Goal: Check status: Check status

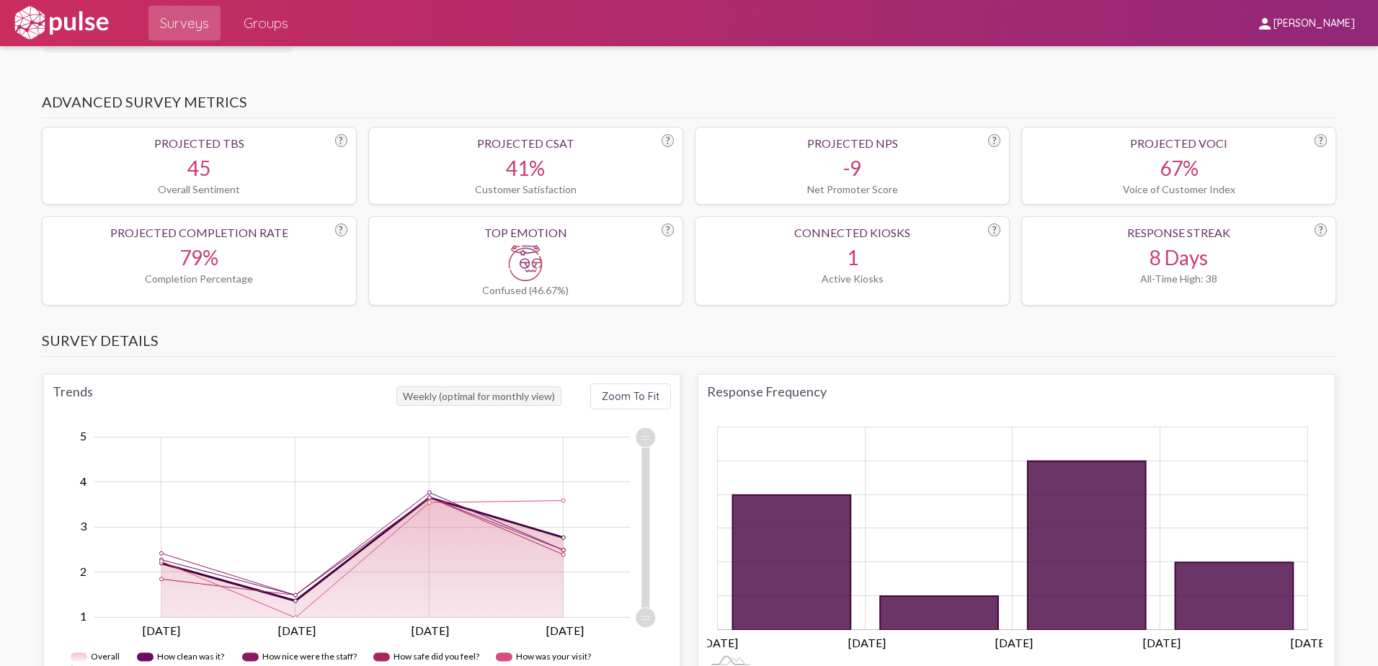
scroll to position [72, 0]
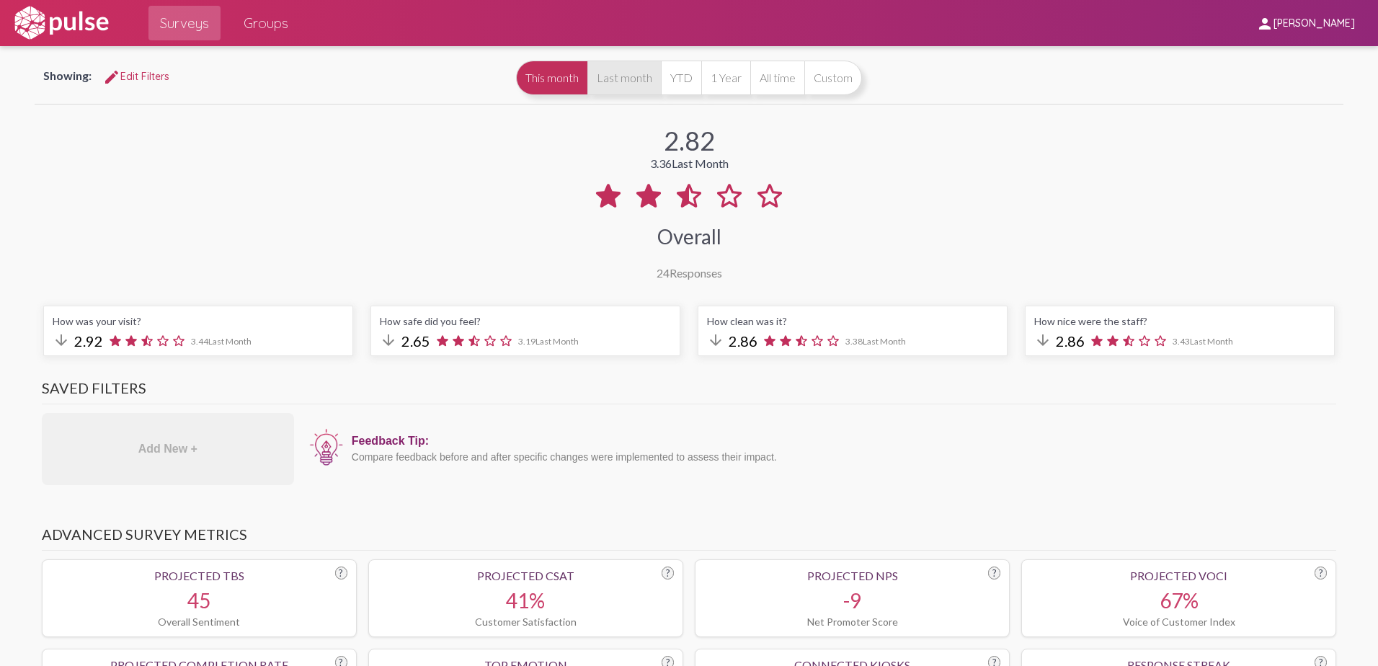
click at [630, 74] on button "Last month" at bounding box center [624, 78] width 74 height 35
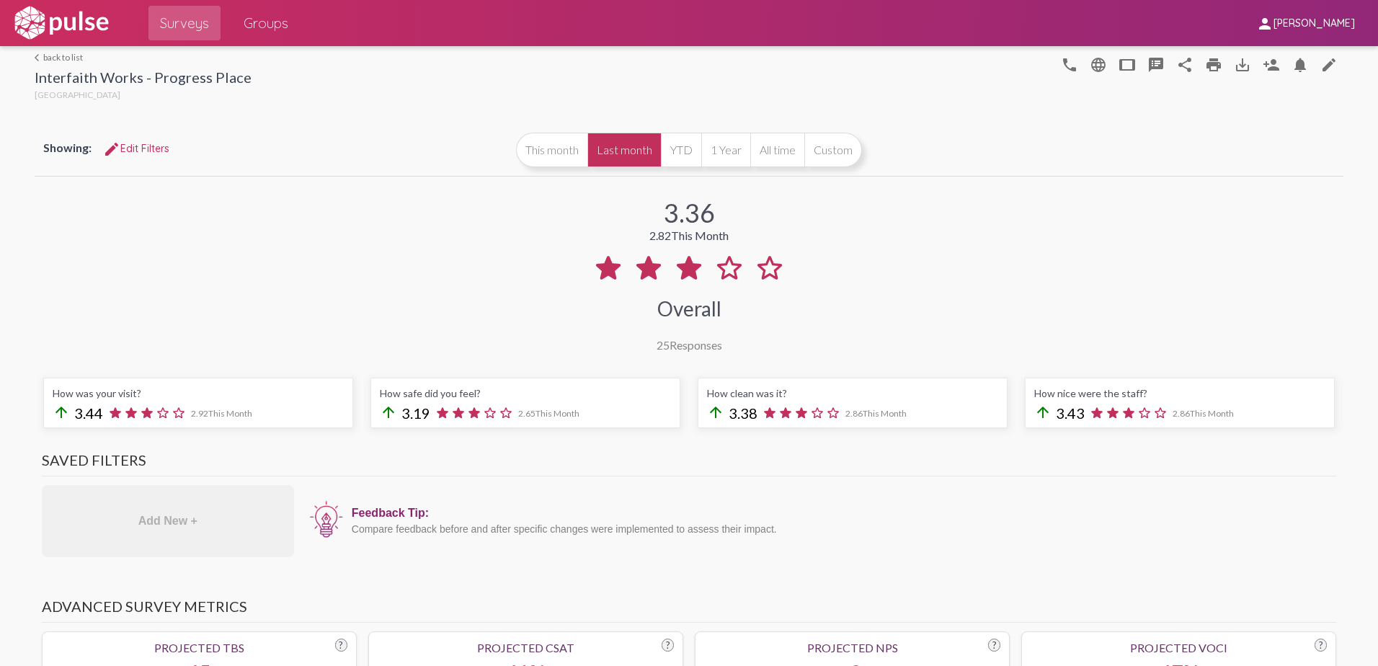
scroll to position [53, 0]
click at [685, 156] on button "YTD" at bounding box center [681, 150] width 40 height 35
click at [716, 159] on button "1 Year" at bounding box center [725, 150] width 49 height 35
click at [675, 152] on button "YTD" at bounding box center [681, 150] width 40 height 35
click at [715, 154] on button "1 Year" at bounding box center [725, 150] width 49 height 35
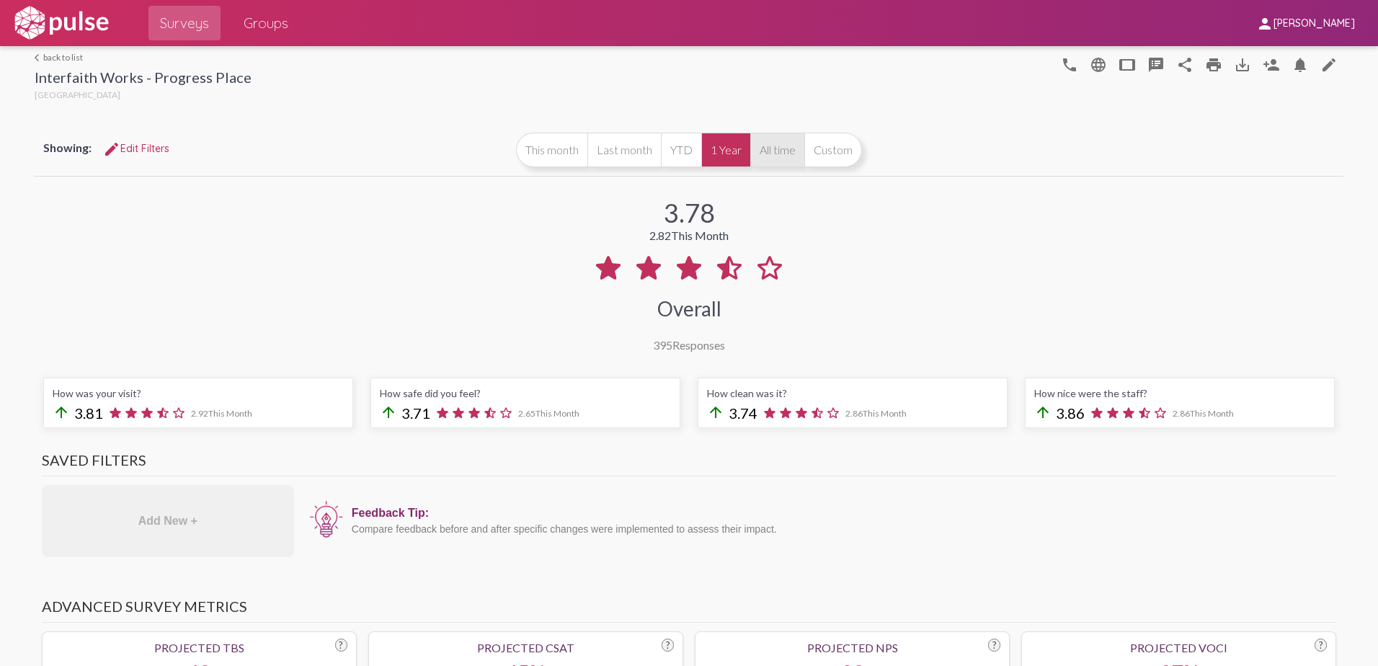
click at [770, 151] on button "All time" at bounding box center [777, 150] width 54 height 35
click at [675, 154] on button "YTD" at bounding box center [681, 150] width 40 height 35
click at [623, 155] on button "Last month" at bounding box center [624, 150] width 74 height 35
click at [550, 156] on button "This month" at bounding box center [551, 150] width 71 height 35
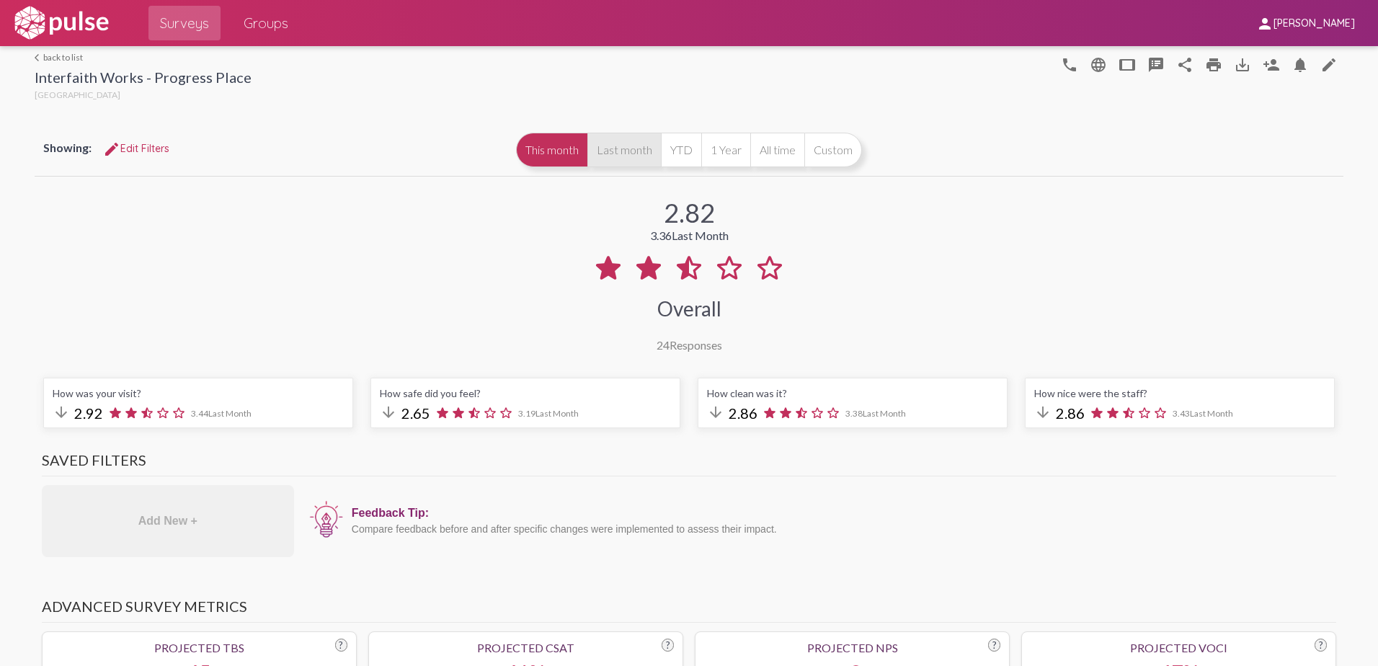
click at [637, 156] on button "Last month" at bounding box center [624, 150] width 74 height 35
click at [560, 148] on button "This month" at bounding box center [551, 150] width 71 height 35
click at [625, 148] on button "Last month" at bounding box center [624, 150] width 74 height 35
click at [680, 153] on button "YTD" at bounding box center [681, 150] width 40 height 35
click at [551, 152] on button "This month" at bounding box center [551, 150] width 71 height 35
